Goal: Transaction & Acquisition: Purchase product/service

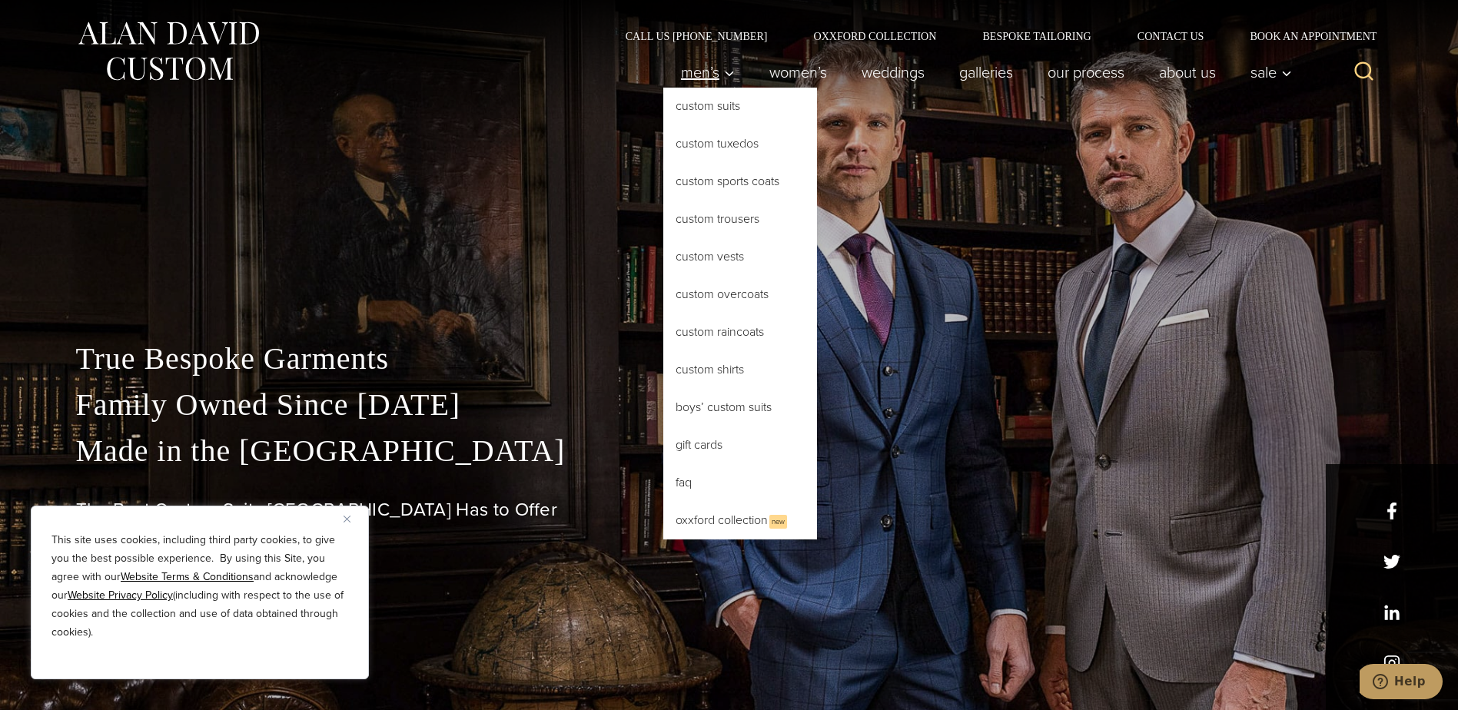
click at [711, 71] on span "Men’s" at bounding box center [708, 72] width 54 height 15
click at [716, 113] on link "Custom Suits" at bounding box center [740, 106] width 154 height 37
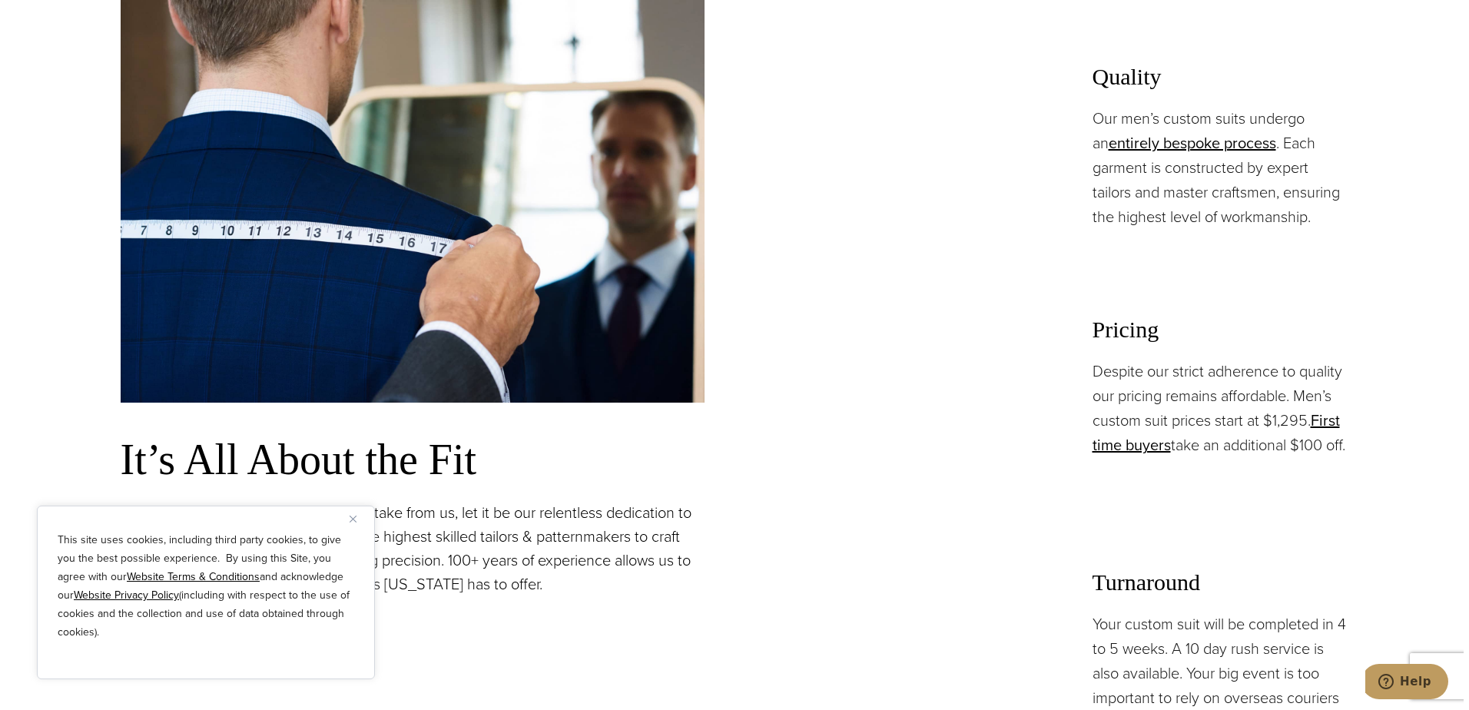
scroll to position [1460, 0]
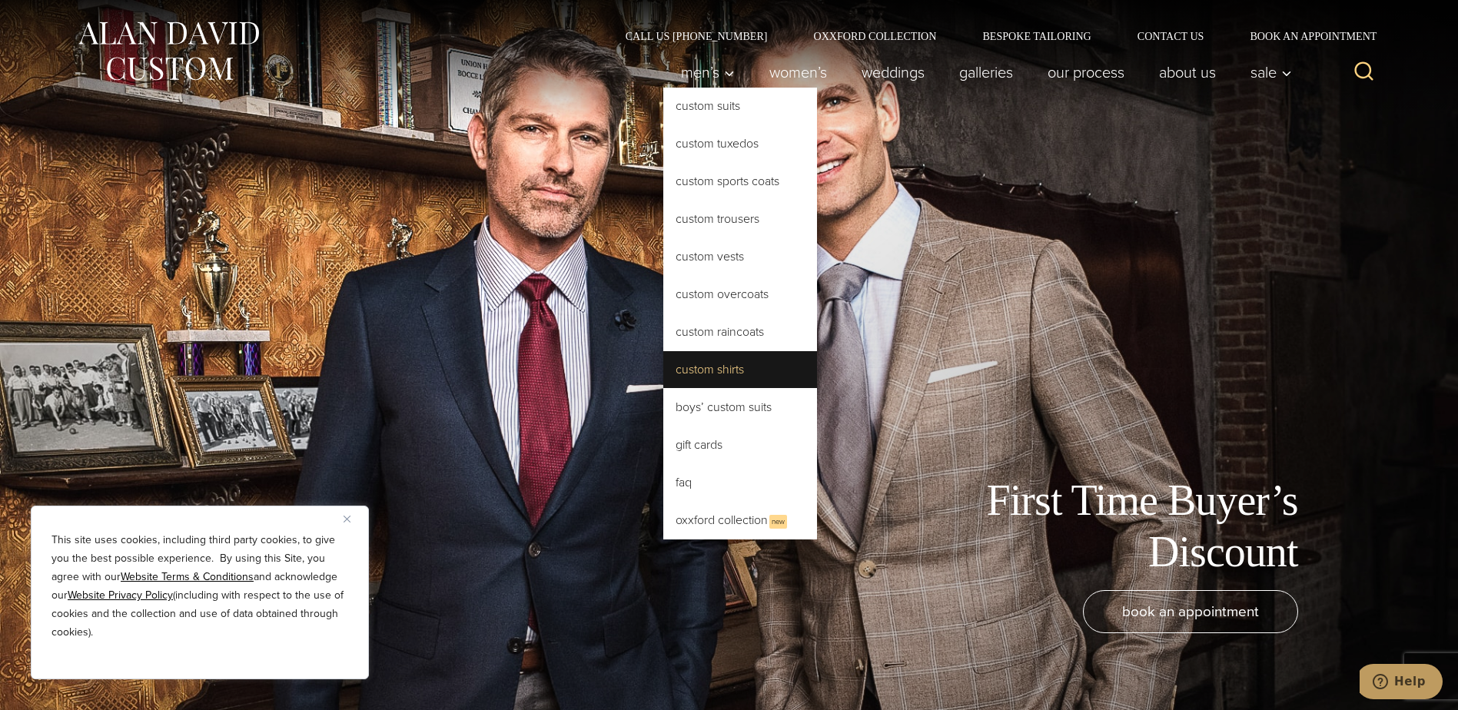
click at [742, 366] on link "Custom Shirts" at bounding box center [740, 369] width 154 height 37
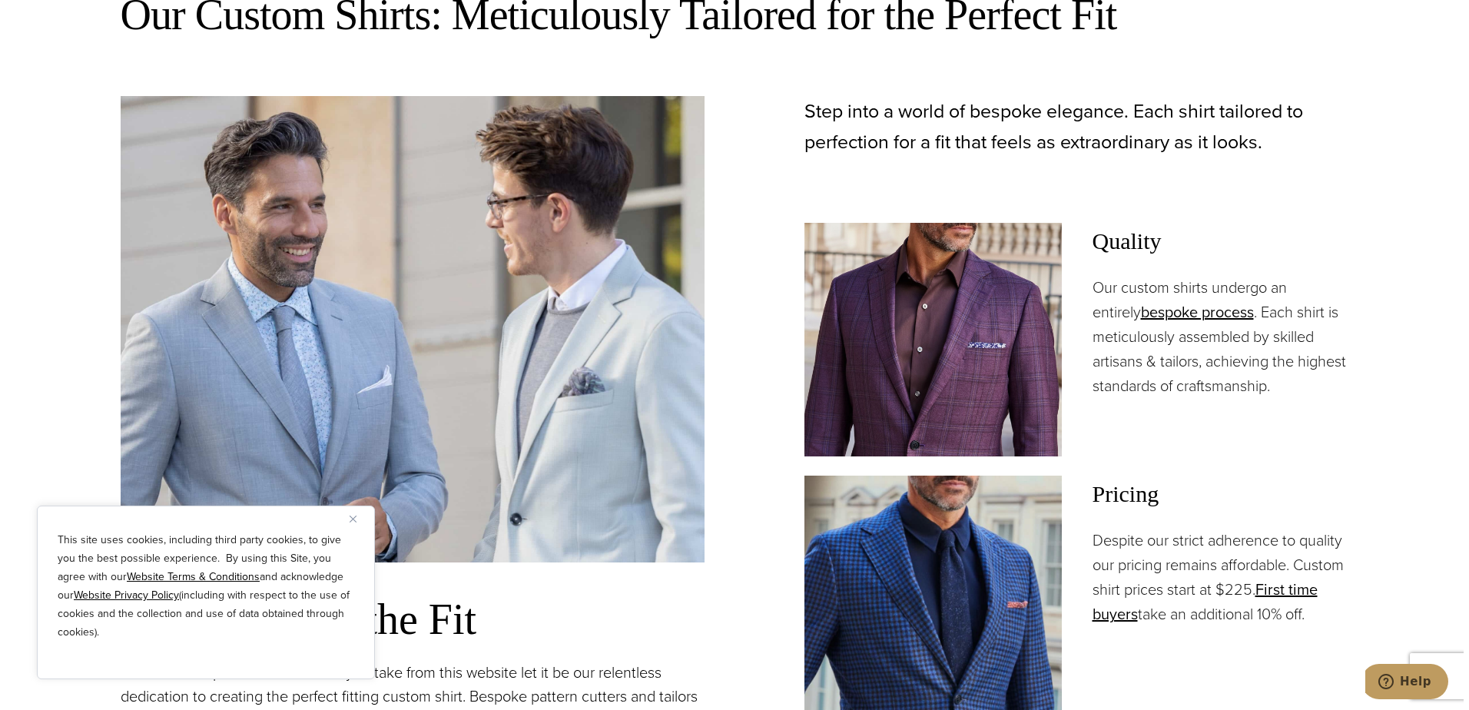
scroll to position [1153, 0]
